Goal: Task Accomplishment & Management: Use online tool/utility

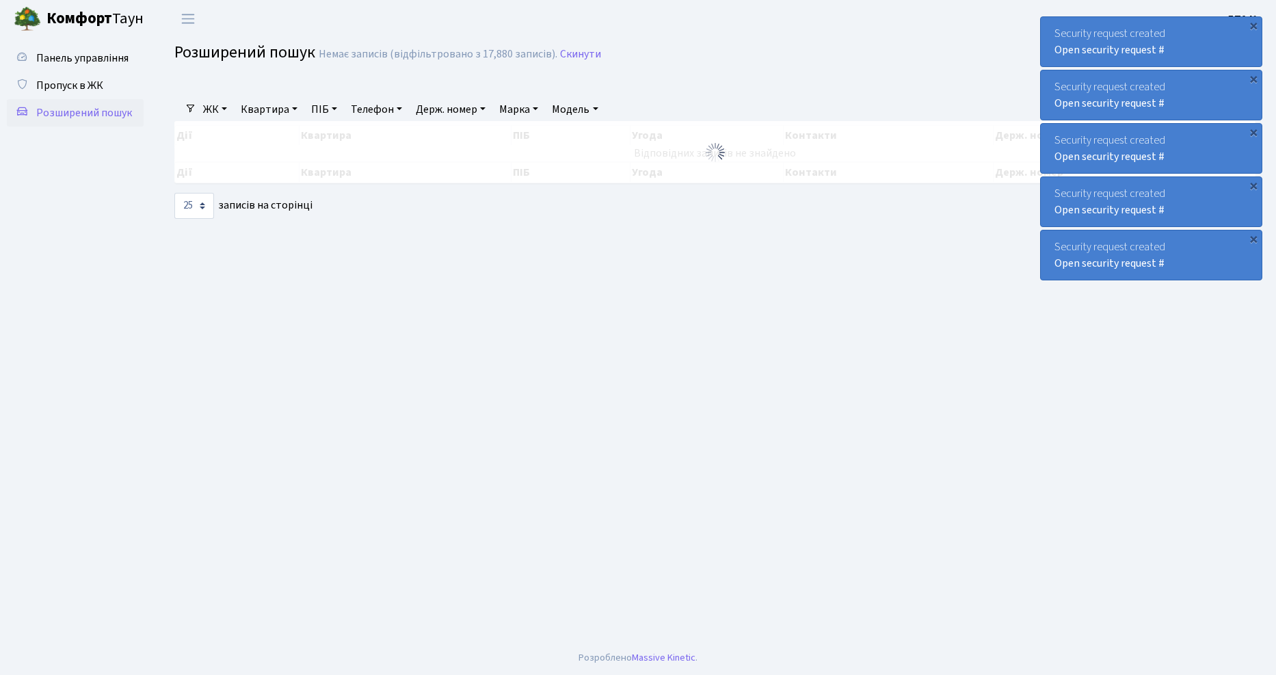
select select "25"
click at [87, 93] on link "Пропуск в ЖК" at bounding box center [75, 85] width 137 height 27
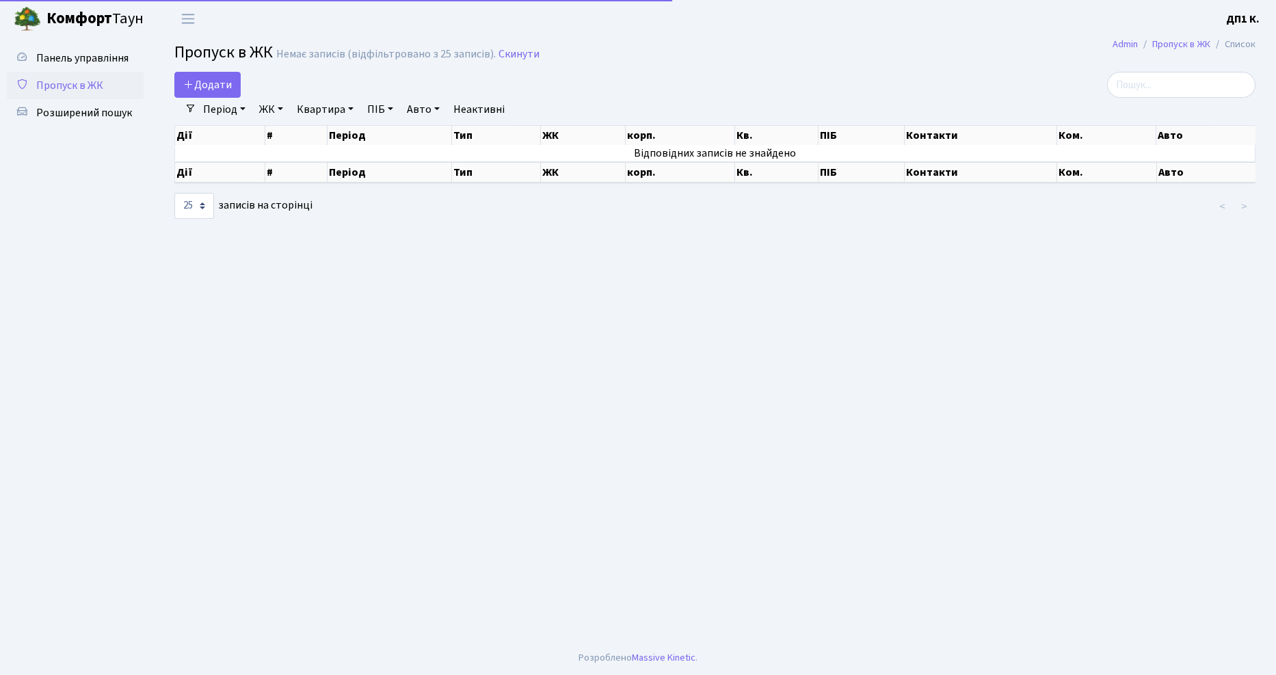
select select "25"
click at [98, 109] on span "Розширений пошук" at bounding box center [84, 112] width 96 height 15
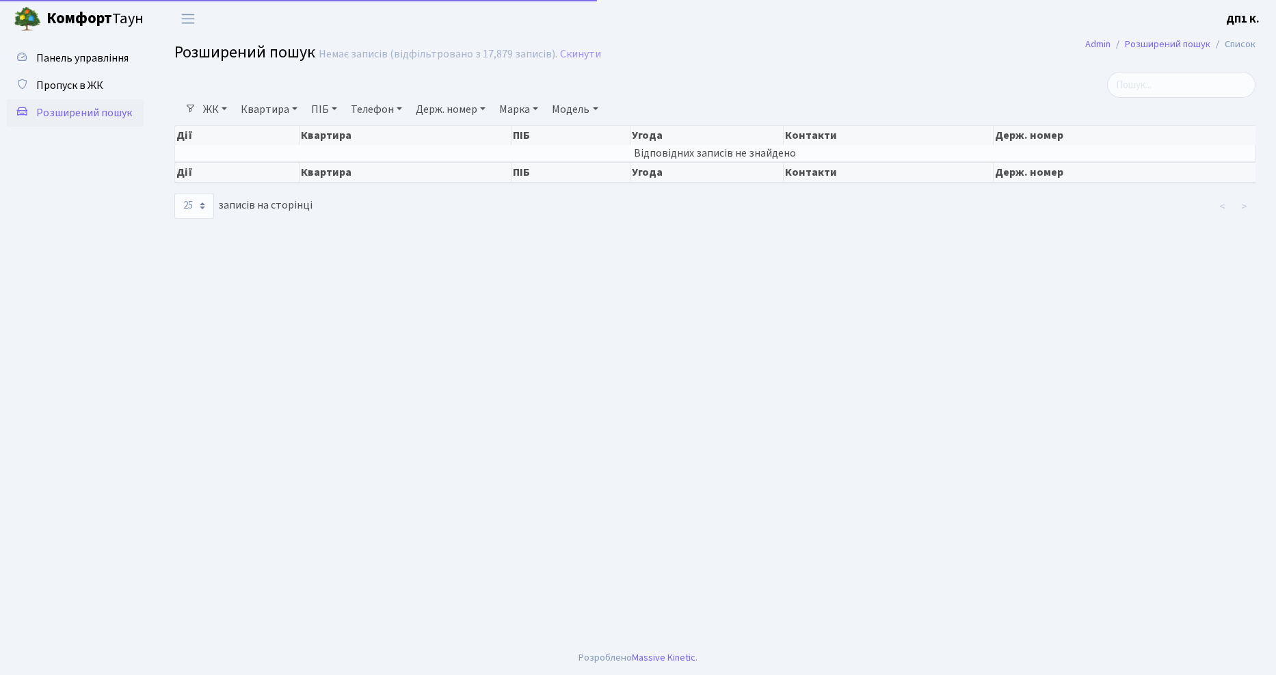
select select "25"
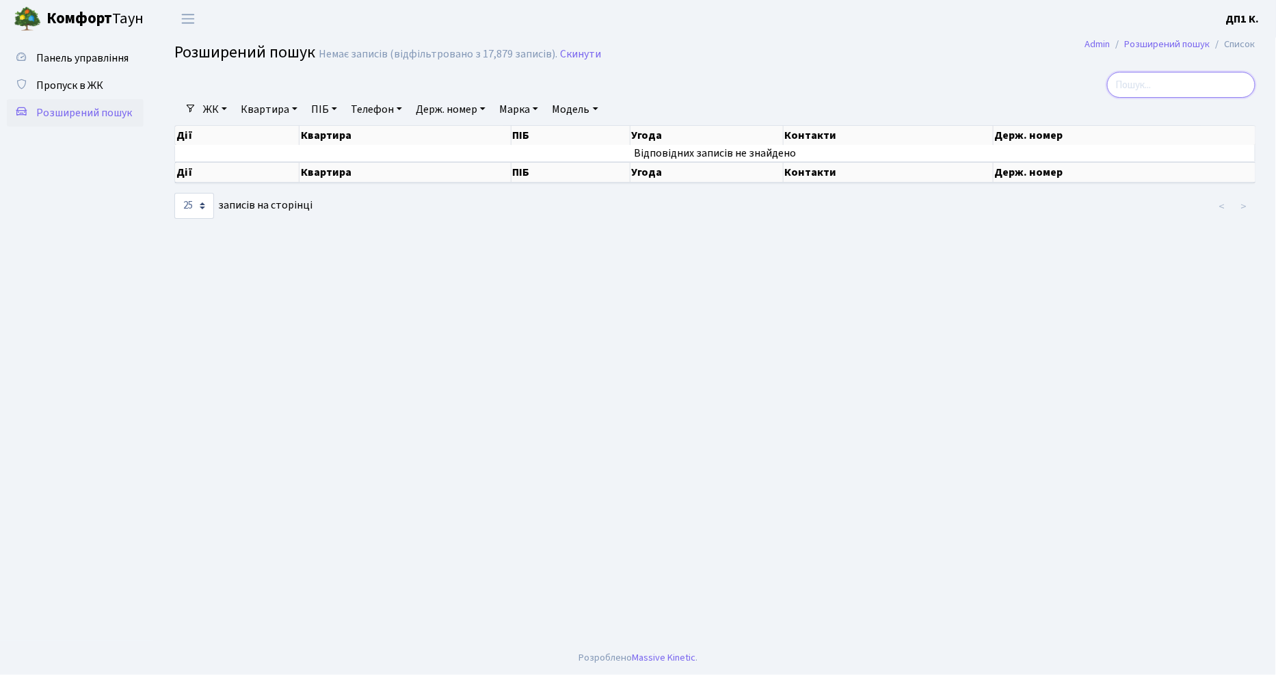
click at [1195, 84] on input "search" at bounding box center [1181, 85] width 148 height 26
type input "AX7778AT"
click at [72, 87] on span "Пропуск в ЖК" at bounding box center [69, 85] width 67 height 15
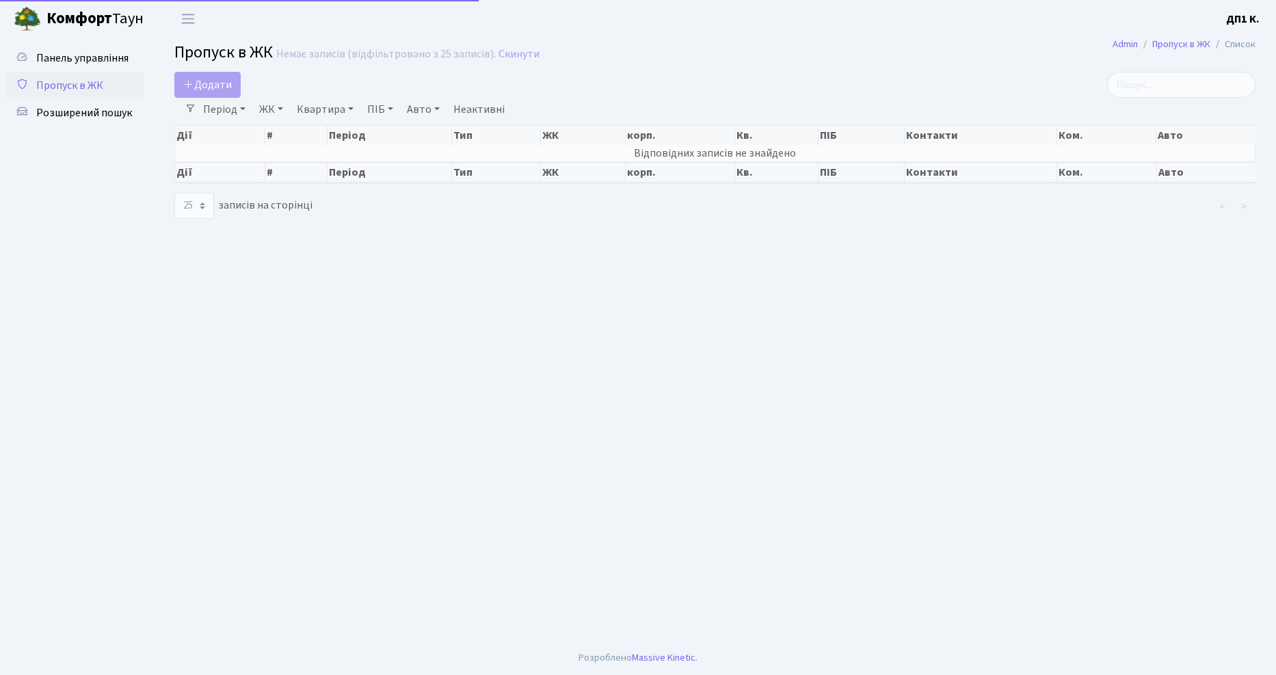
select select "25"
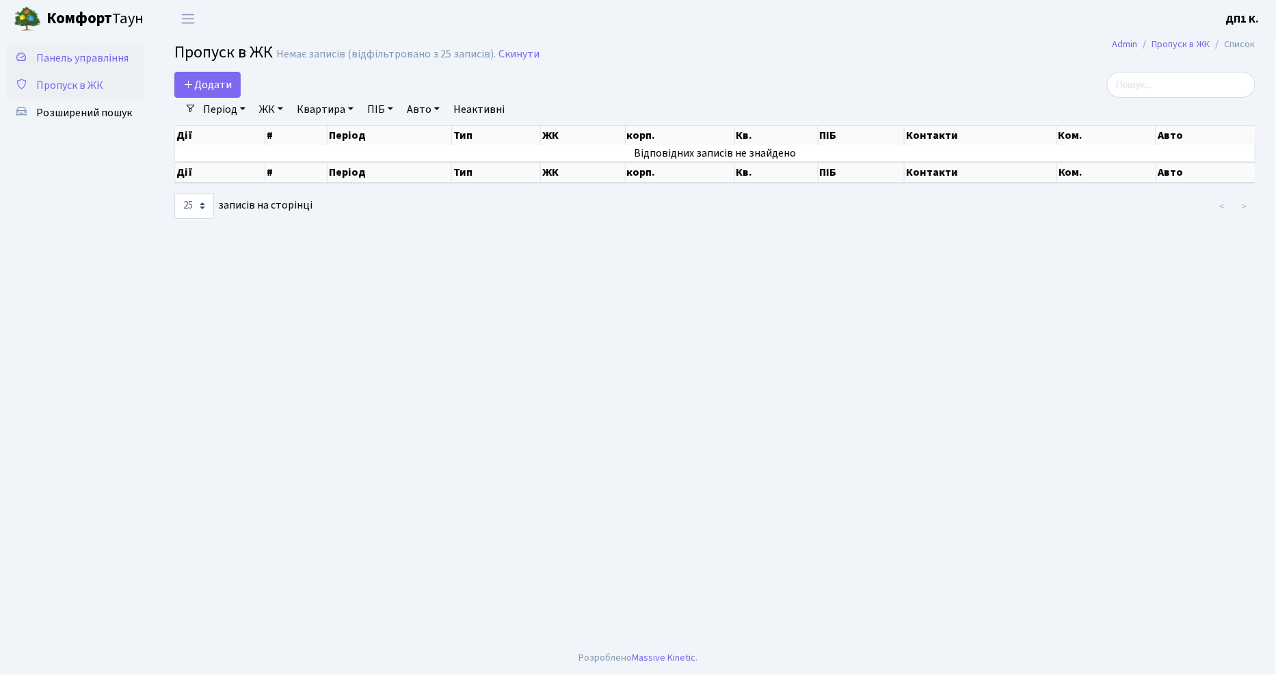
click at [64, 64] on span "Панель управління" at bounding box center [82, 58] width 92 height 15
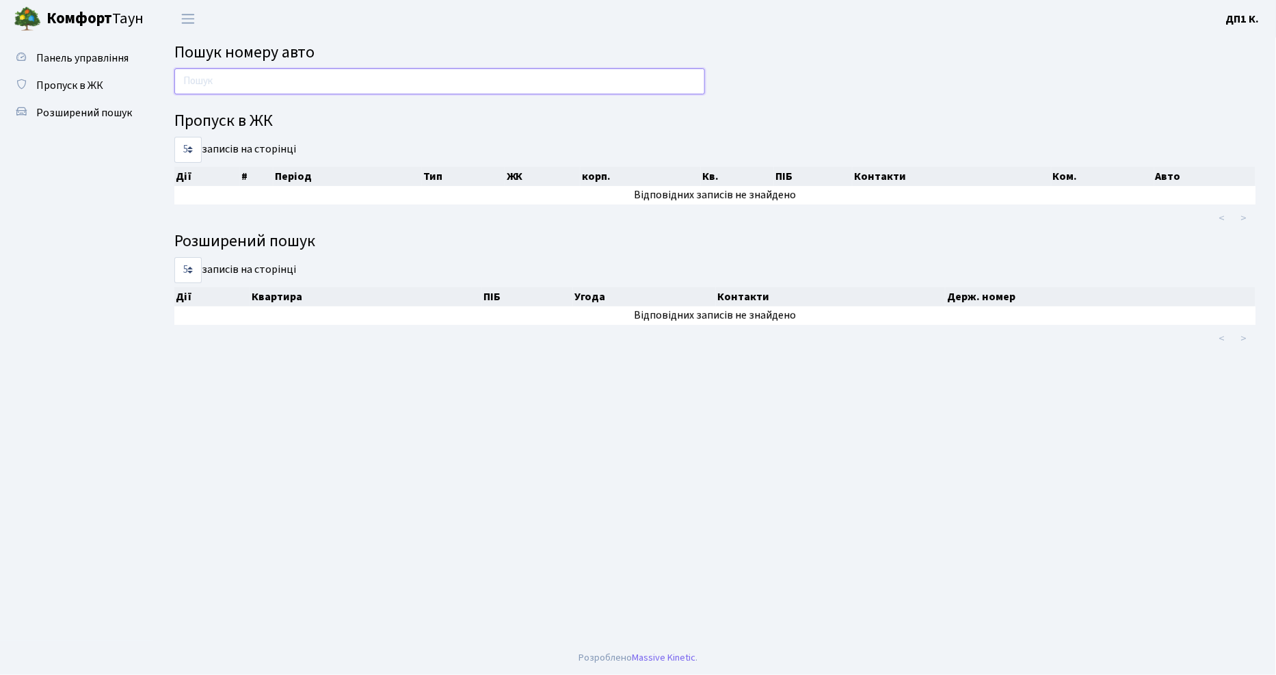
click at [352, 85] on input "text" at bounding box center [439, 81] width 531 height 26
click at [117, 110] on span "Розширений пошук" at bounding box center [84, 112] width 96 height 15
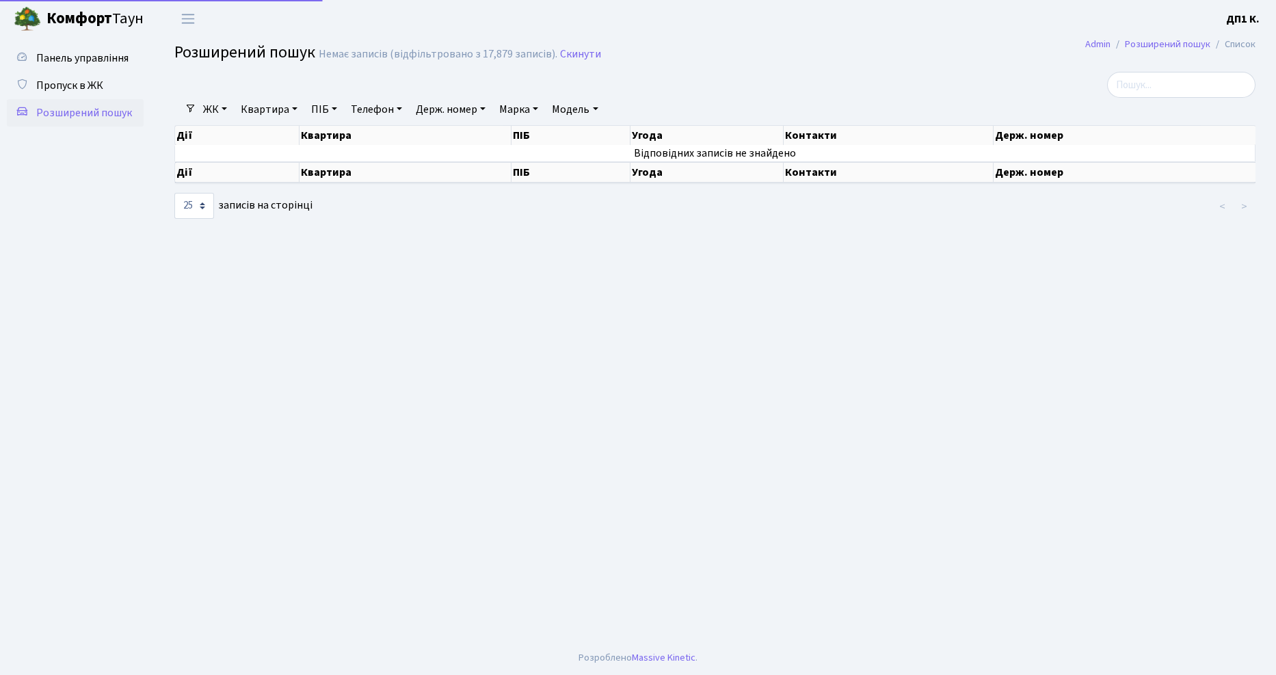
select select "25"
click at [106, 69] on link "Панель управління" at bounding box center [75, 57] width 137 height 27
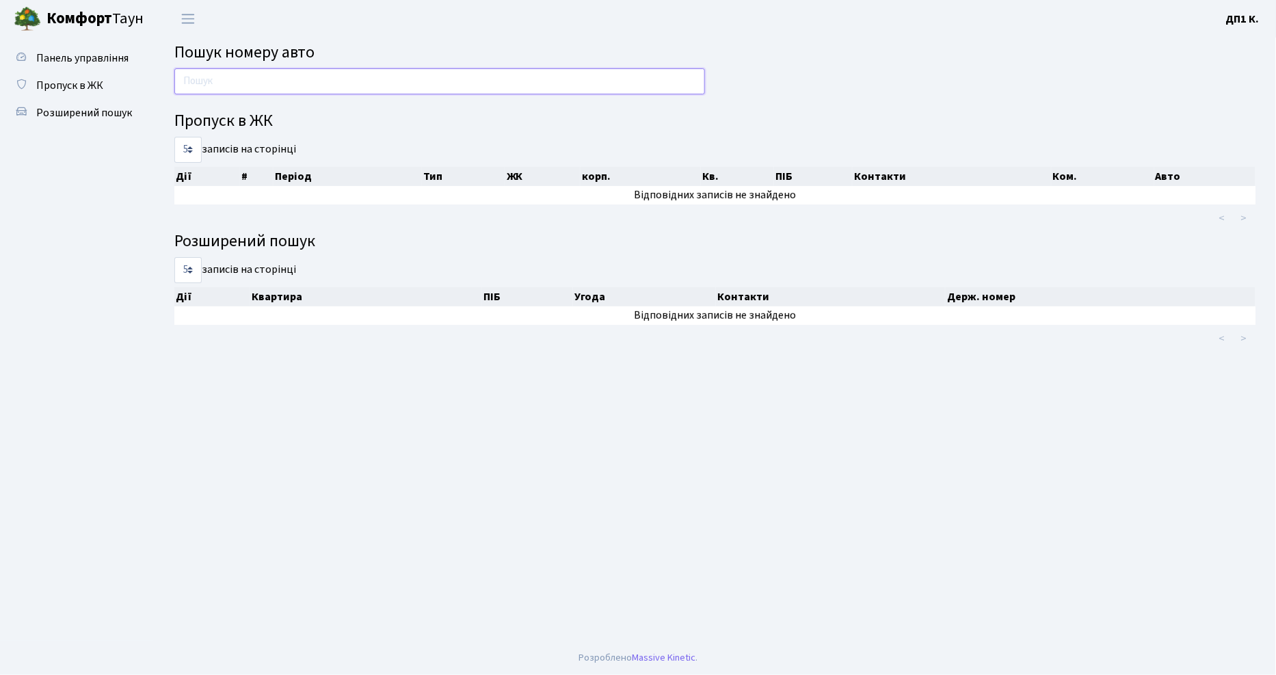
click at [586, 87] on input "text" at bounding box center [439, 81] width 531 height 26
type input "AX7778AT"
click at [75, 78] on span "Пропуск в ЖК" at bounding box center [69, 85] width 67 height 15
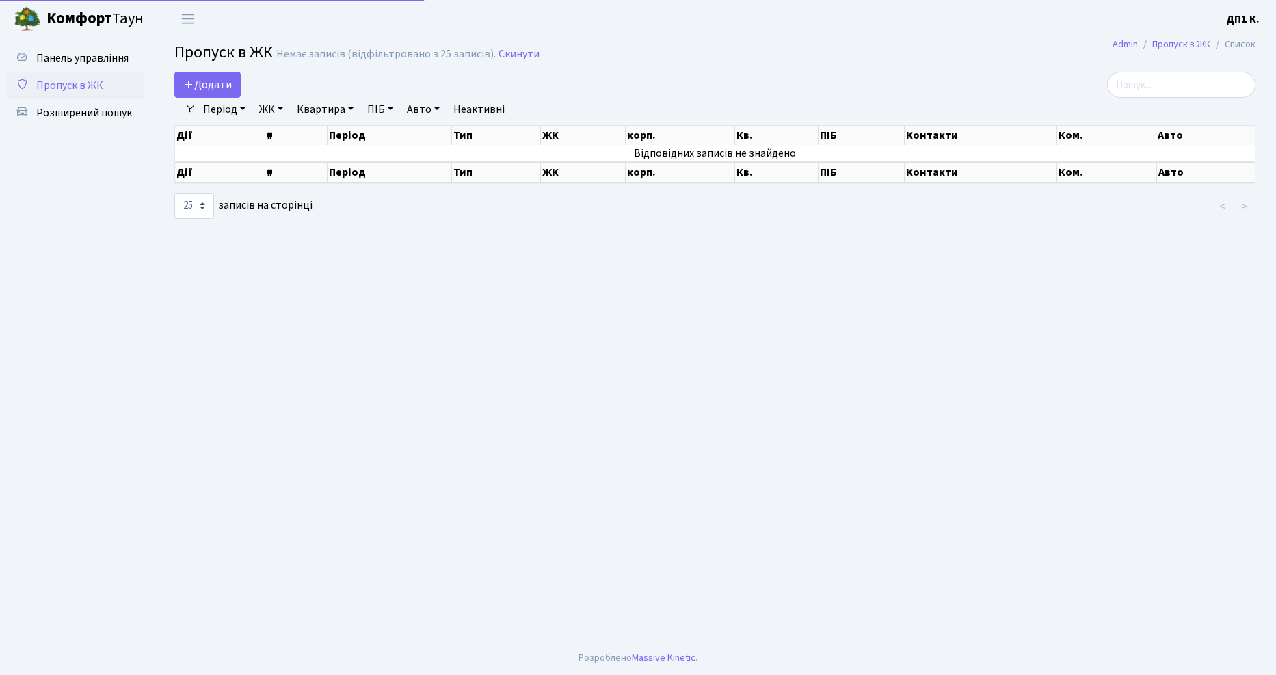
select select "25"
click at [74, 62] on span "Панель управління" at bounding box center [82, 58] width 92 height 15
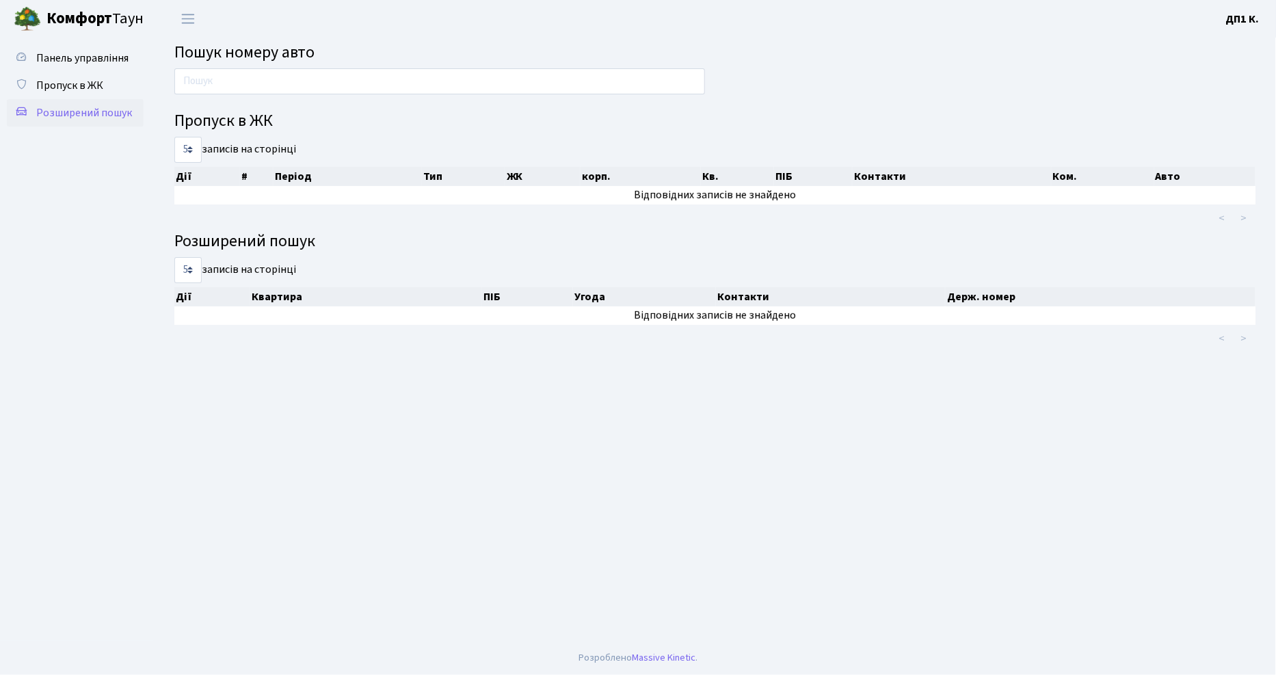
click at [97, 116] on span "Розширений пошук" at bounding box center [84, 112] width 96 height 15
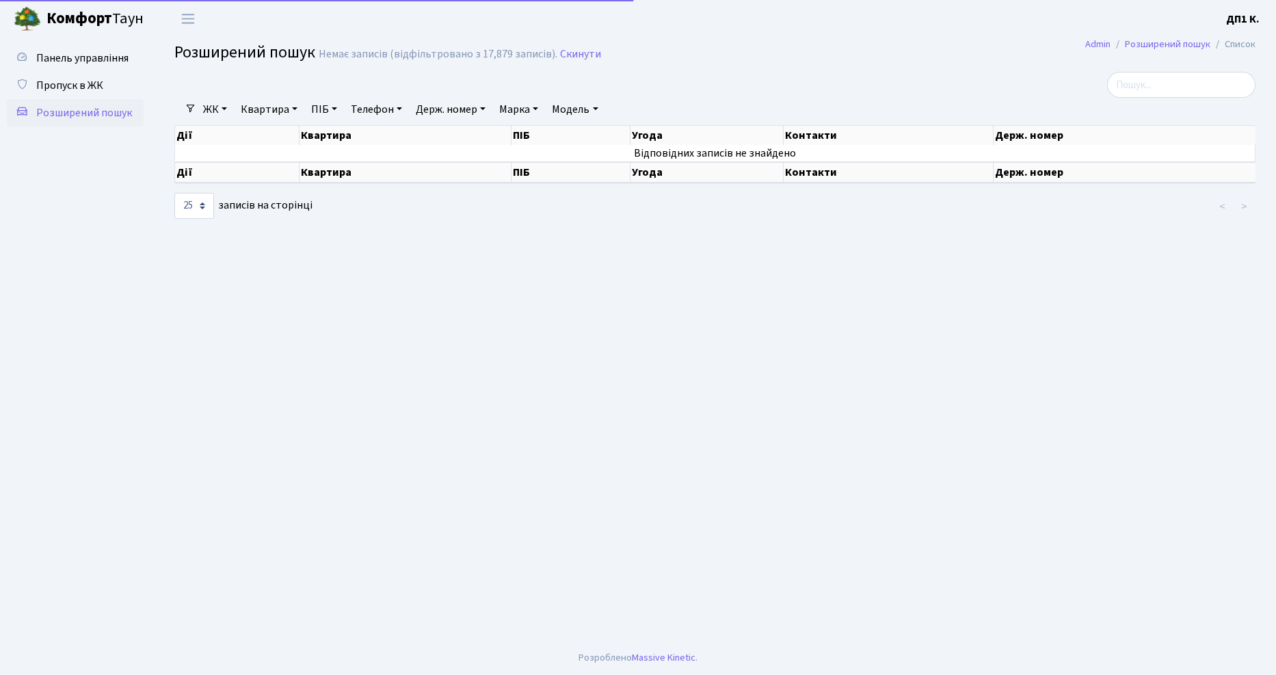
select select "25"
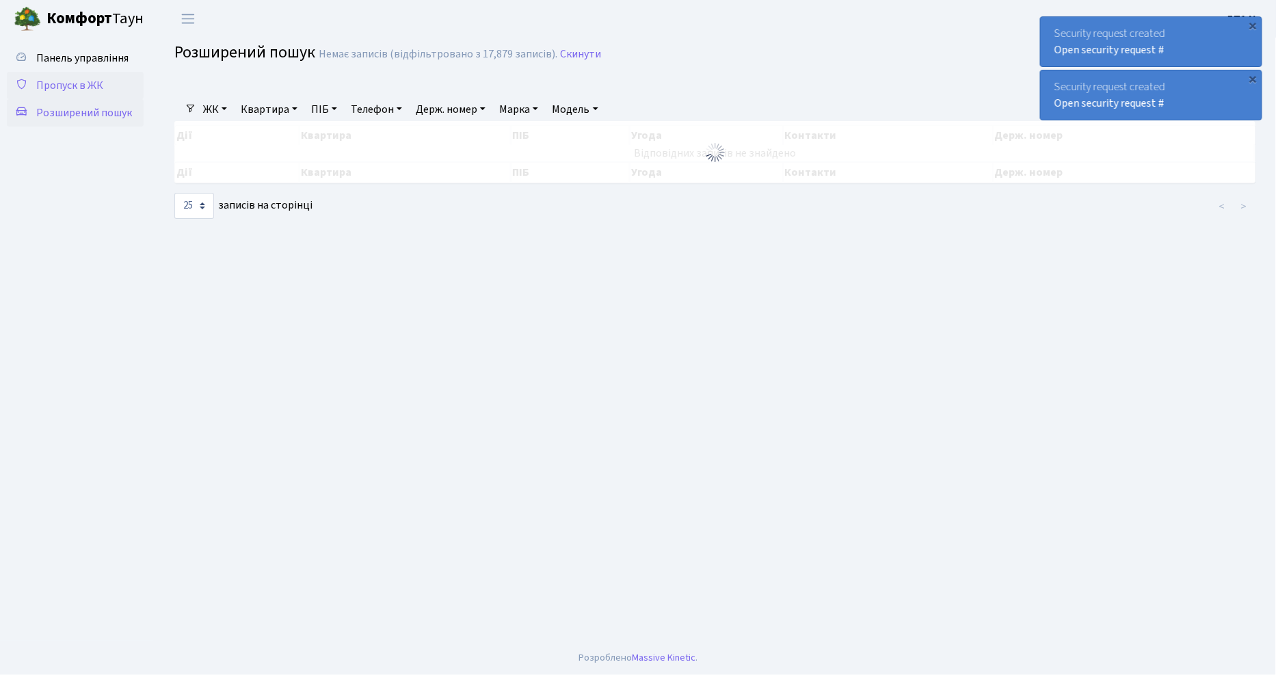
click at [86, 88] on span "Пропуск в ЖК" at bounding box center [69, 85] width 67 height 15
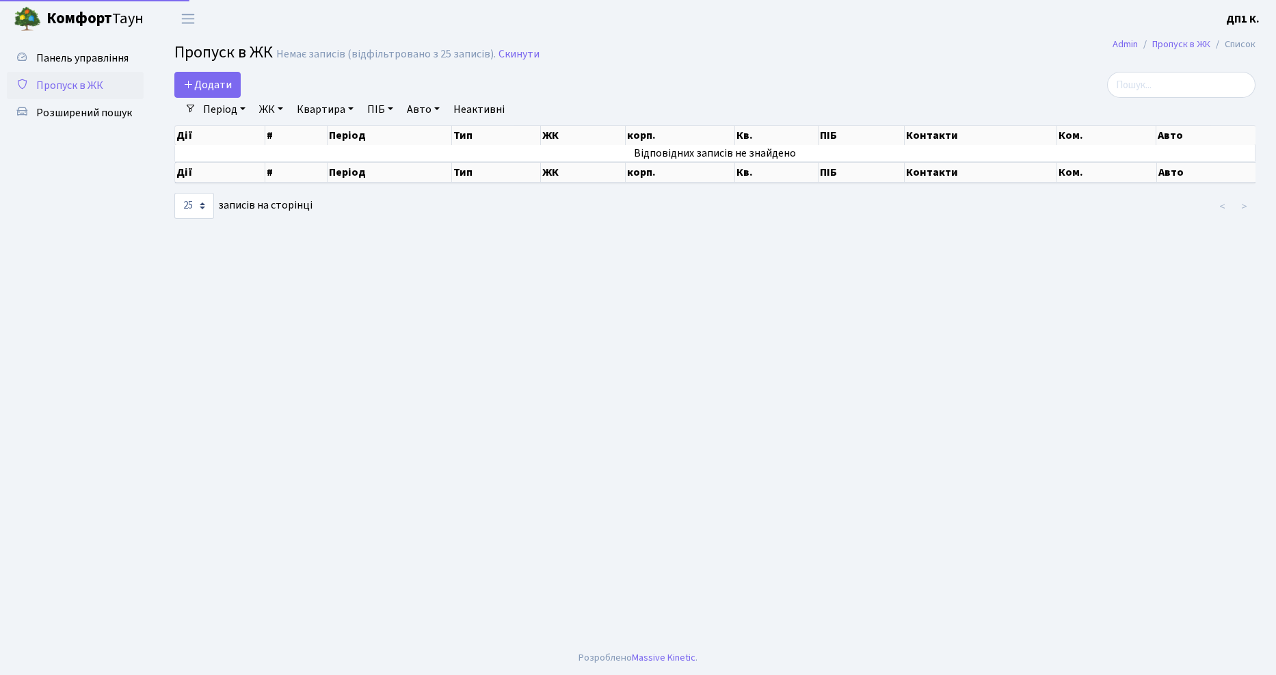
select select "25"
click at [83, 62] on span "Панель управління" at bounding box center [82, 58] width 92 height 15
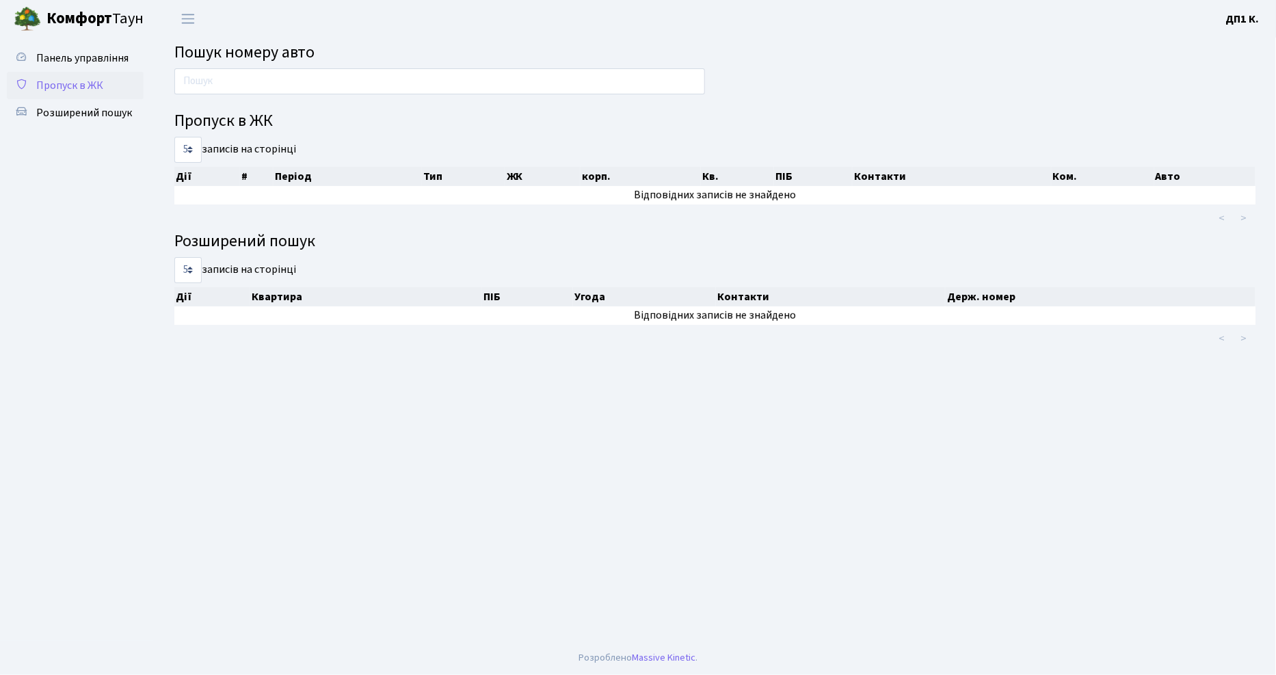
click at [76, 79] on span "Пропуск в ЖК" at bounding box center [69, 85] width 67 height 15
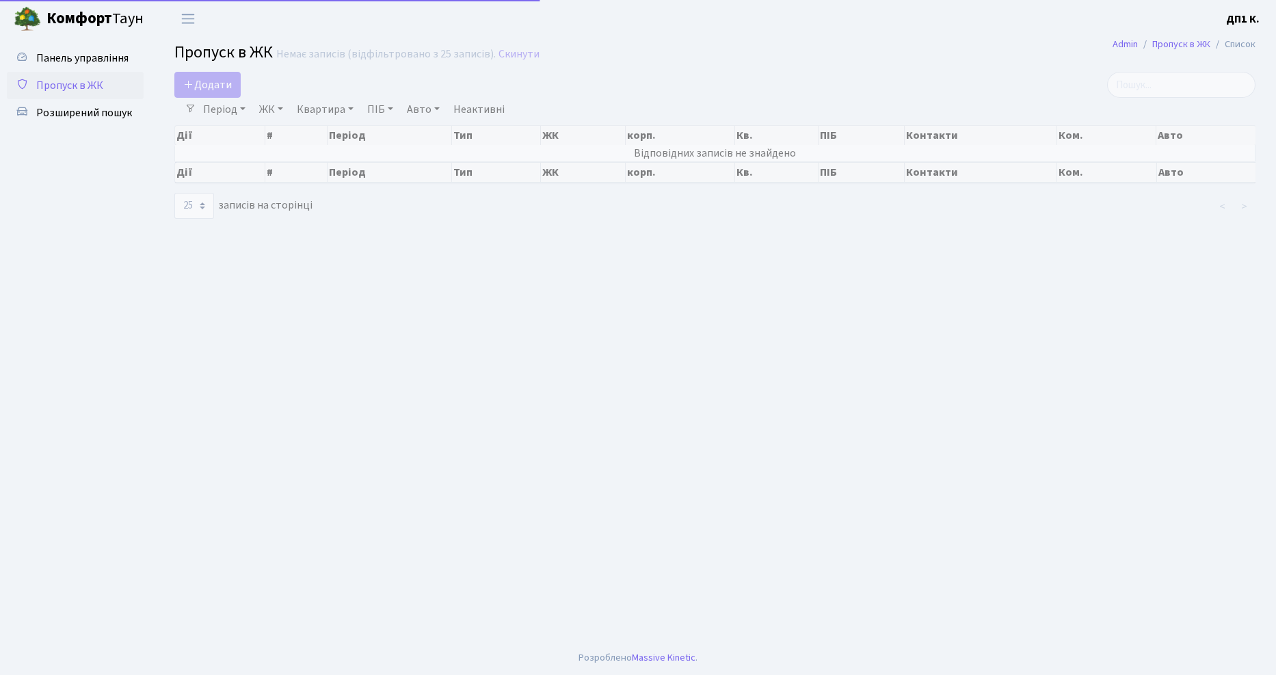
select select "25"
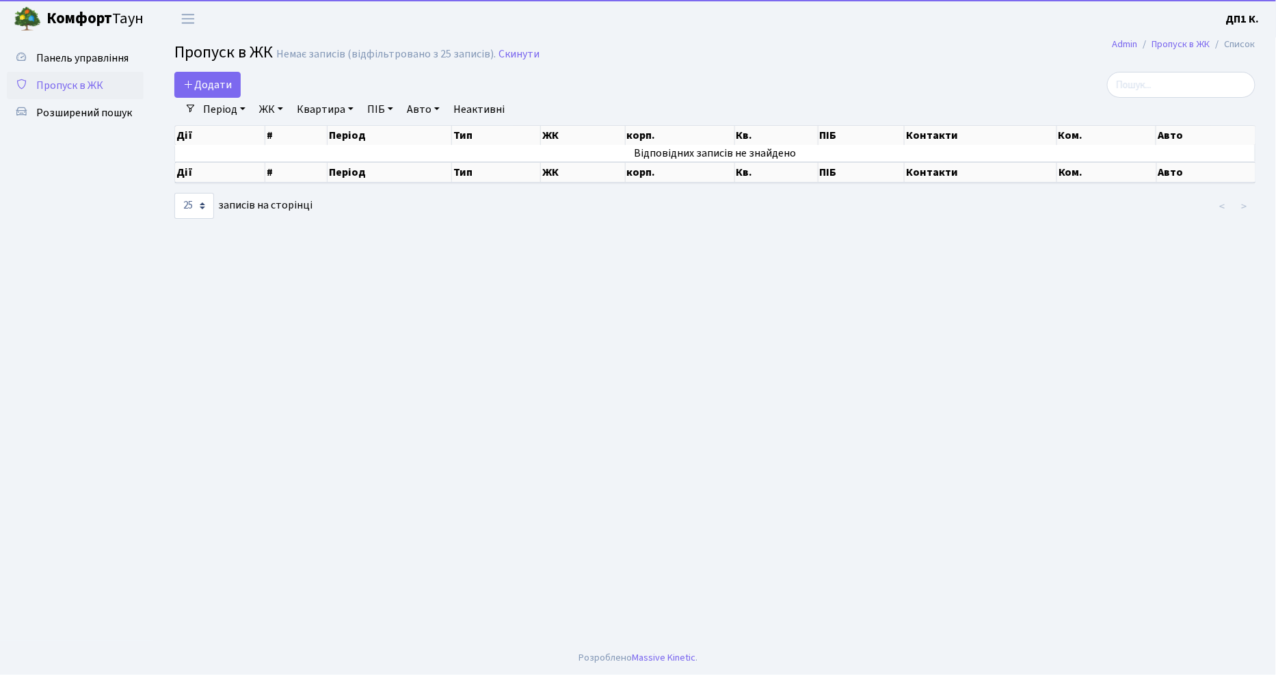
click at [78, 93] on link "Пропуск в ЖК" at bounding box center [75, 85] width 137 height 27
select select "25"
